Goal: Transaction & Acquisition: Subscribe to service/newsletter

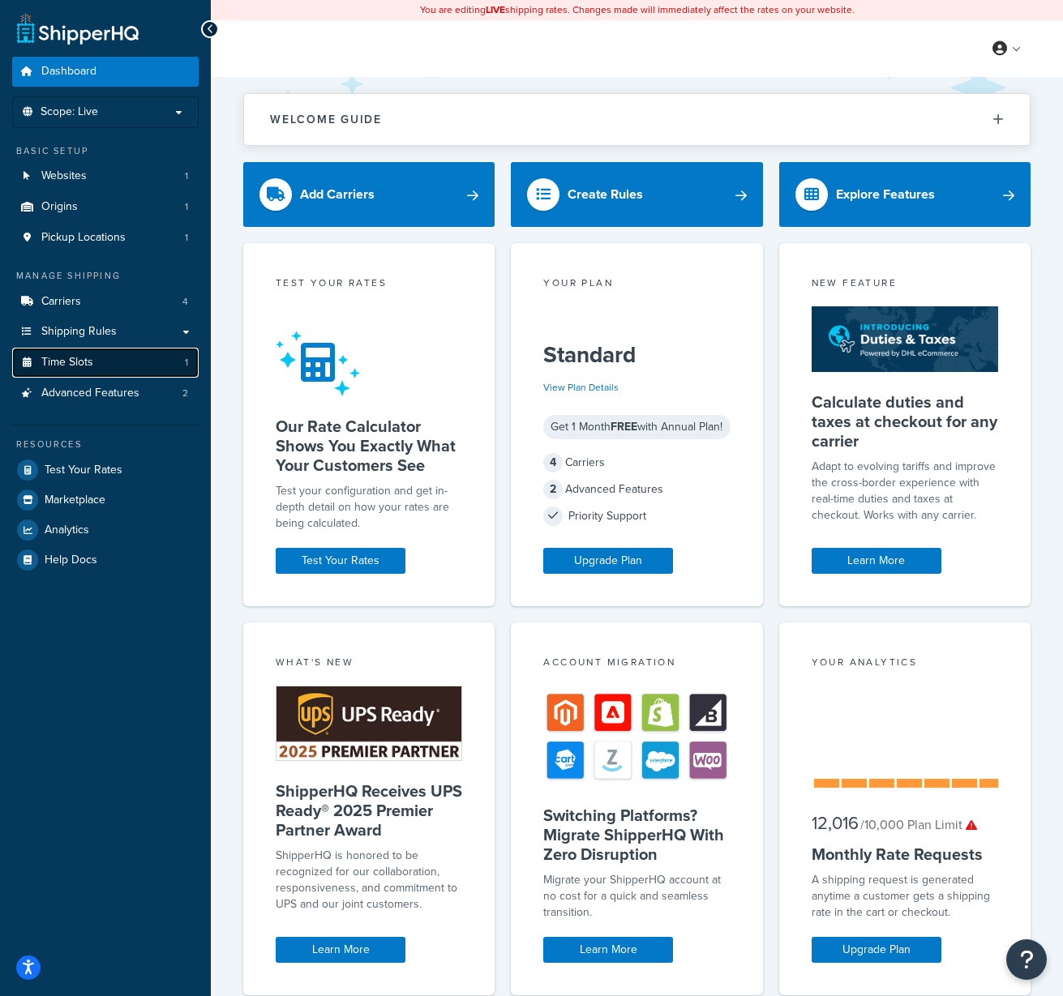
click at [115, 365] on link "Time Slots 1" at bounding box center [105, 363] width 186 height 30
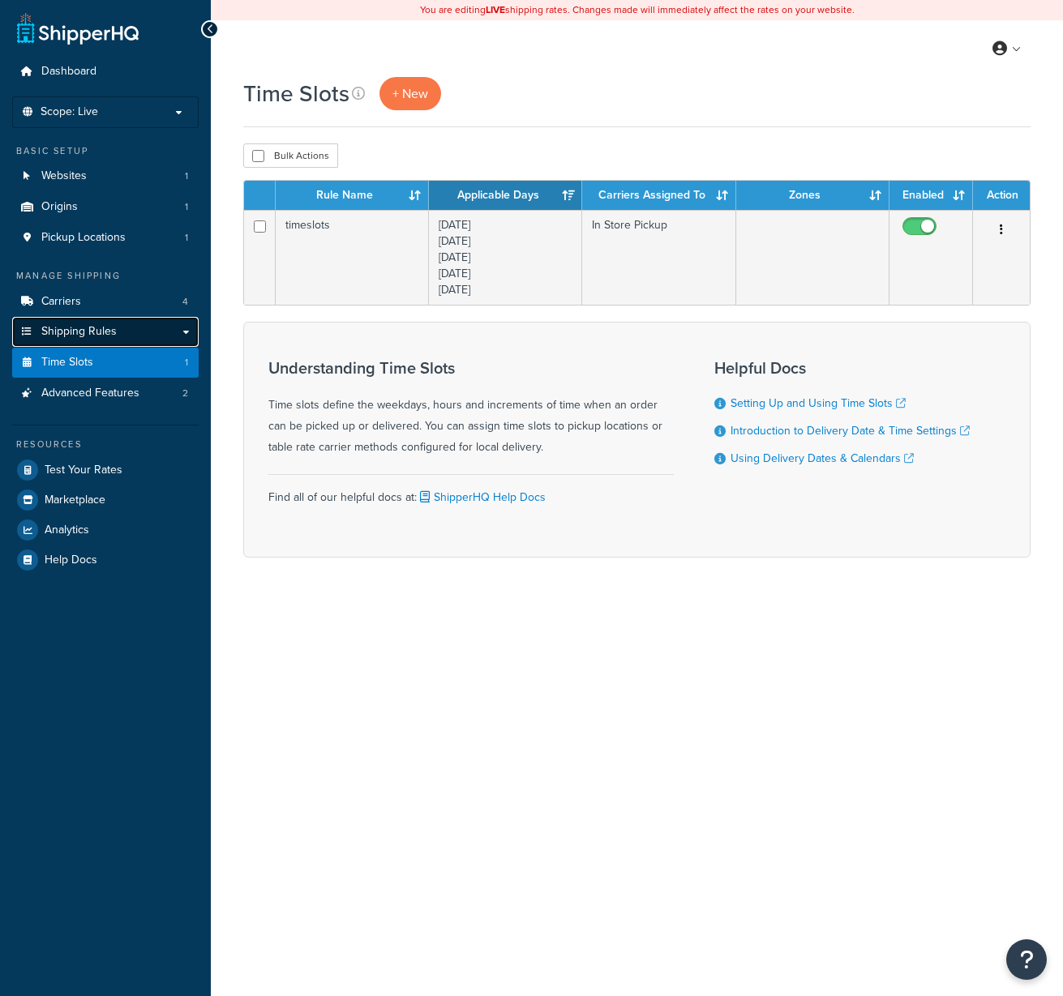
click at [118, 334] on link "Shipping Rules" at bounding box center [105, 332] width 186 height 30
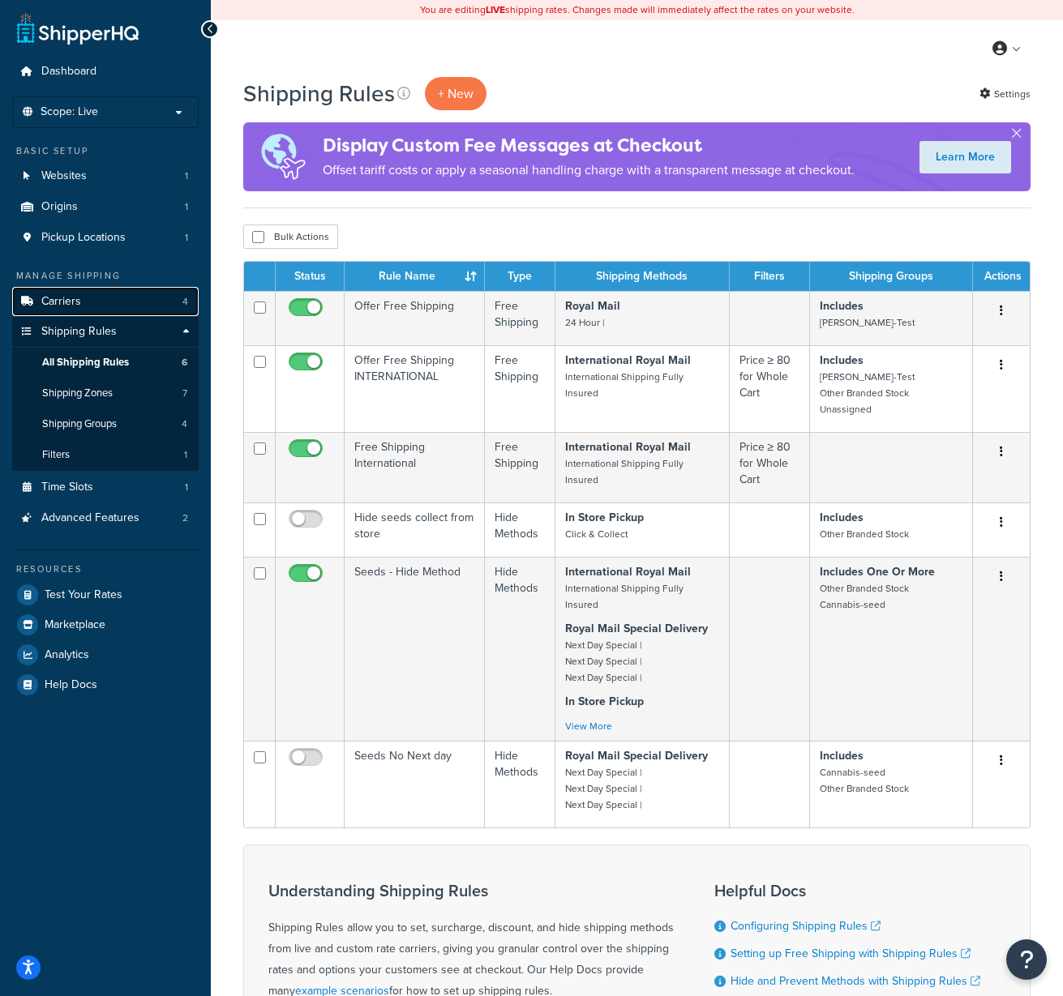
click at [115, 303] on link "Carriers 4" at bounding box center [105, 302] width 186 height 30
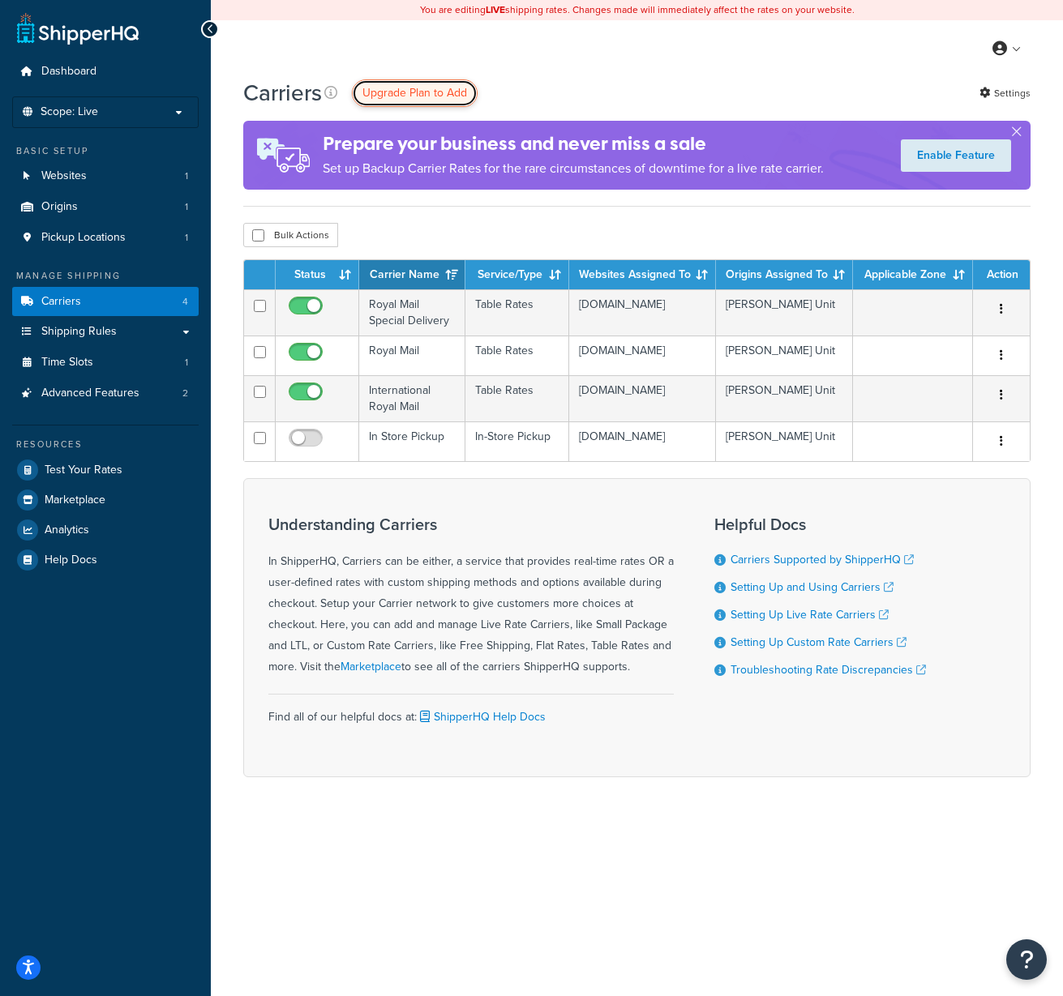
click at [398, 94] on span "Upgrade Plan to Add" at bounding box center [414, 92] width 105 height 17
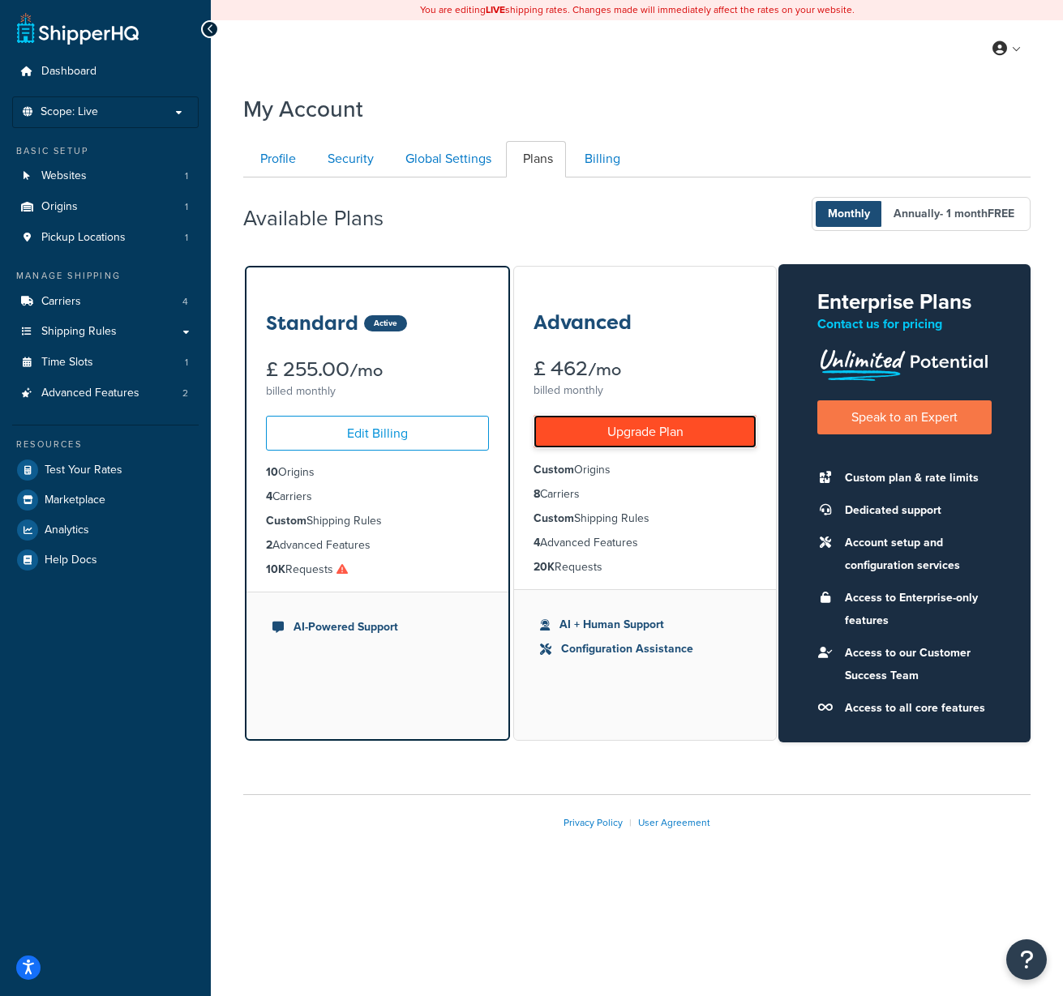
click at [639, 430] on link "Upgrade Plan" at bounding box center [644, 431] width 223 height 33
click at [642, 422] on link "Upgrade Plan" at bounding box center [644, 431] width 223 height 33
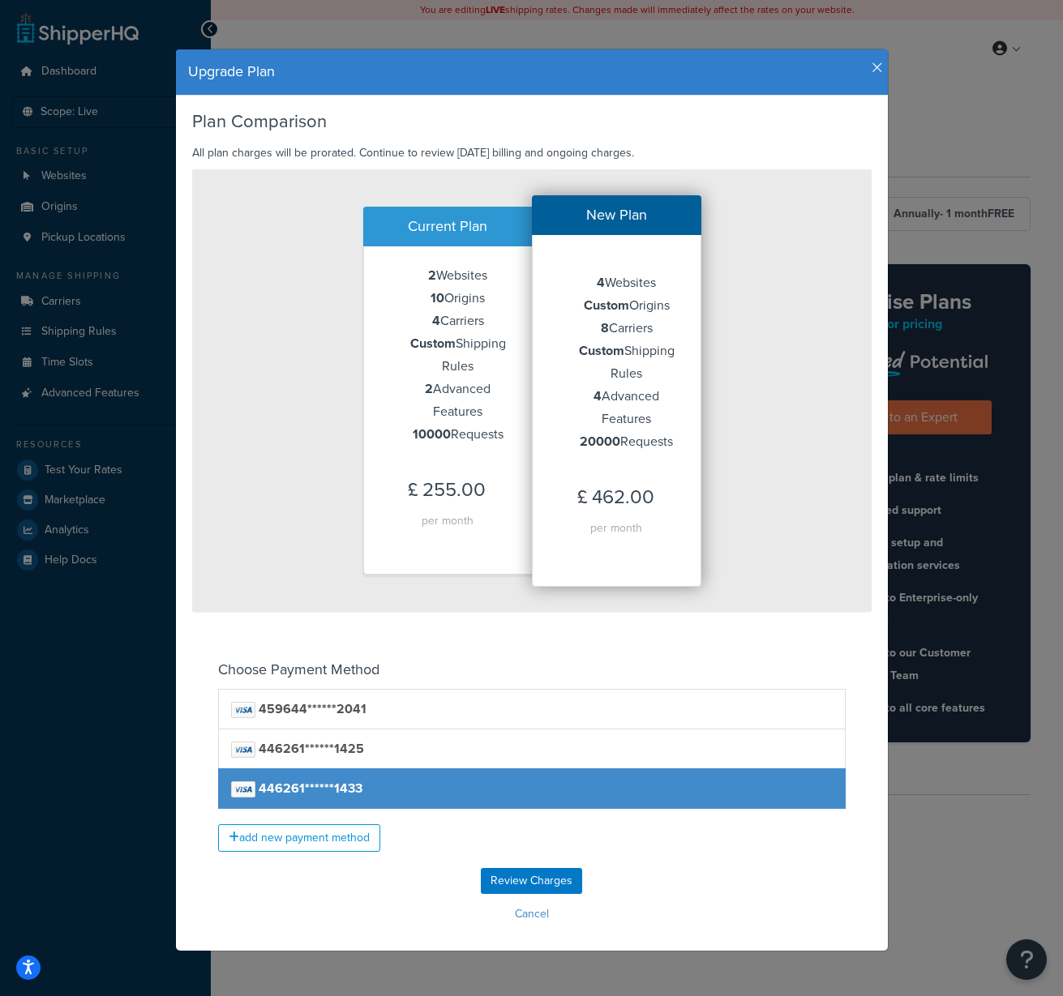
click at [874, 63] on icon "button" at bounding box center [876, 68] width 11 height 15
